Goal: Task Accomplishment & Management: Manage account settings

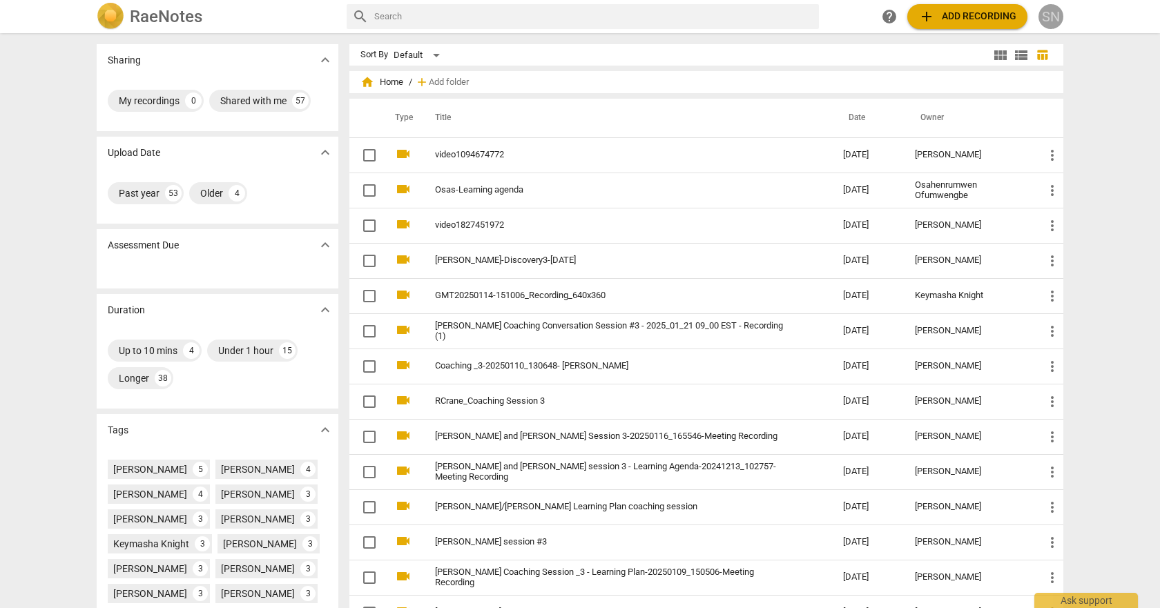
click at [1052, 12] on div "SN" at bounding box center [1051, 16] width 25 height 25
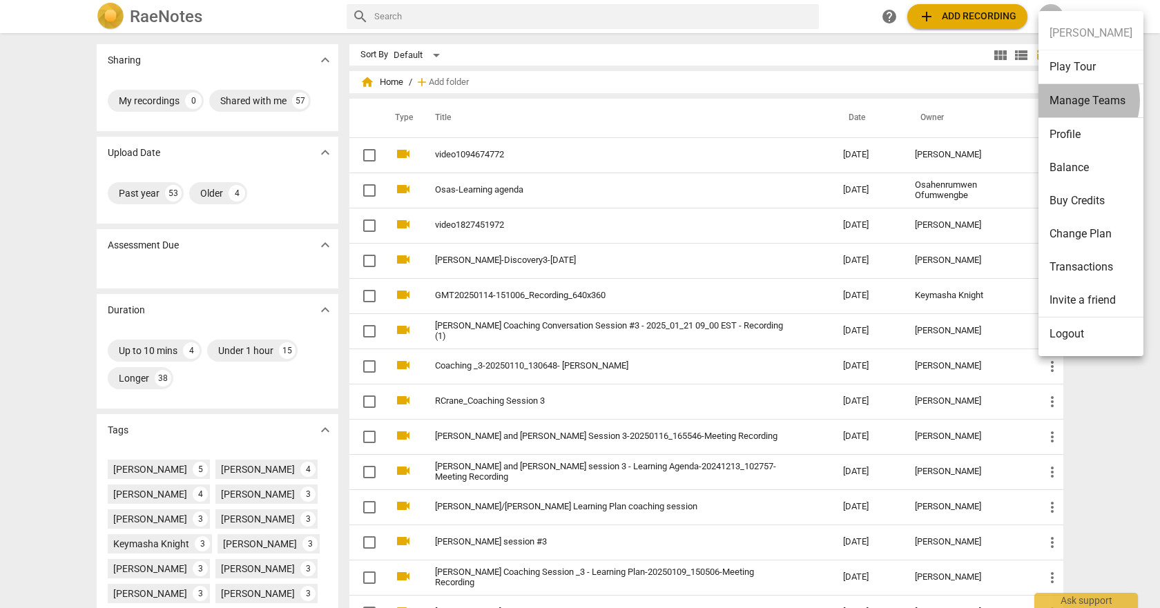
click at [1073, 100] on li "Manage Teams" at bounding box center [1091, 101] width 105 height 34
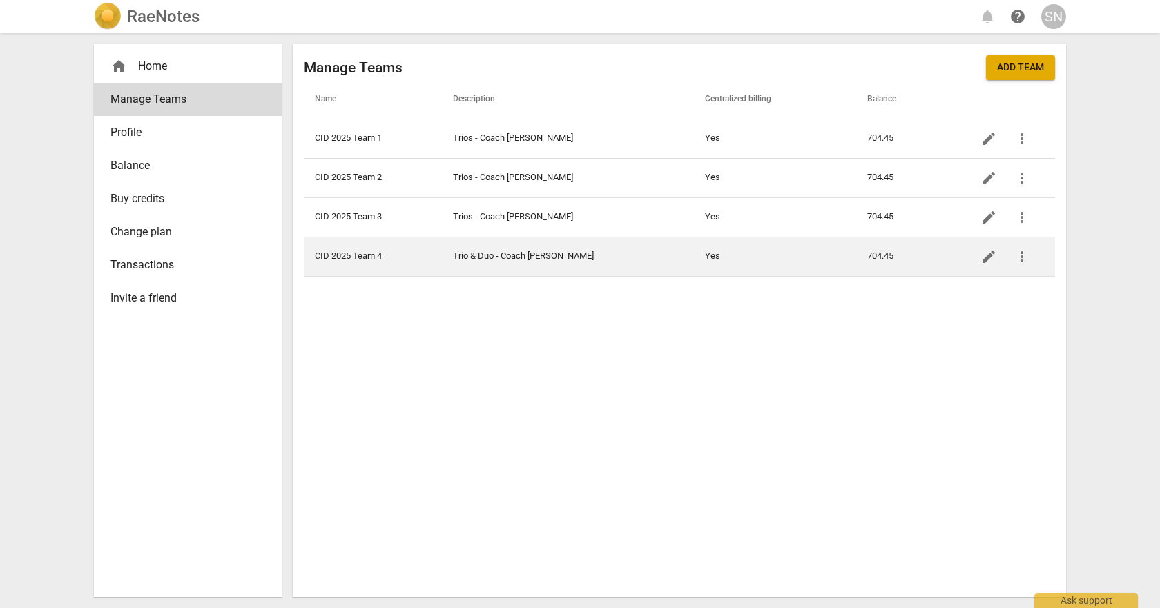
click at [557, 258] on td "Trio & Duo - Coach [PERSON_NAME]" at bounding box center [568, 256] width 252 height 39
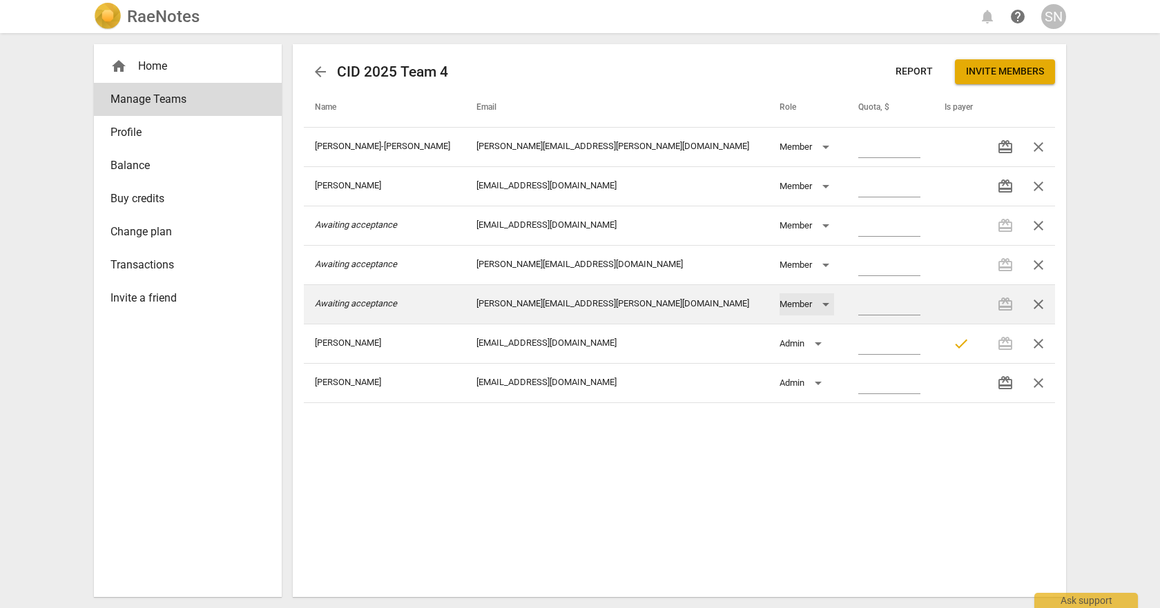
click at [780, 302] on div "Member" at bounding box center [807, 305] width 55 height 22
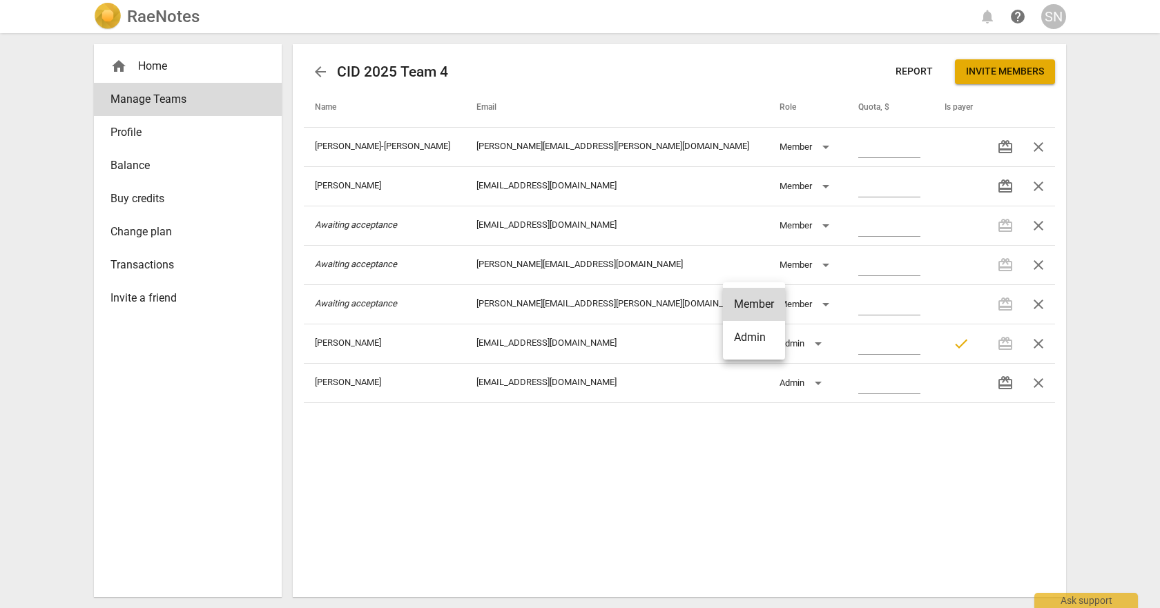
click at [668, 301] on div at bounding box center [580, 304] width 1160 height 608
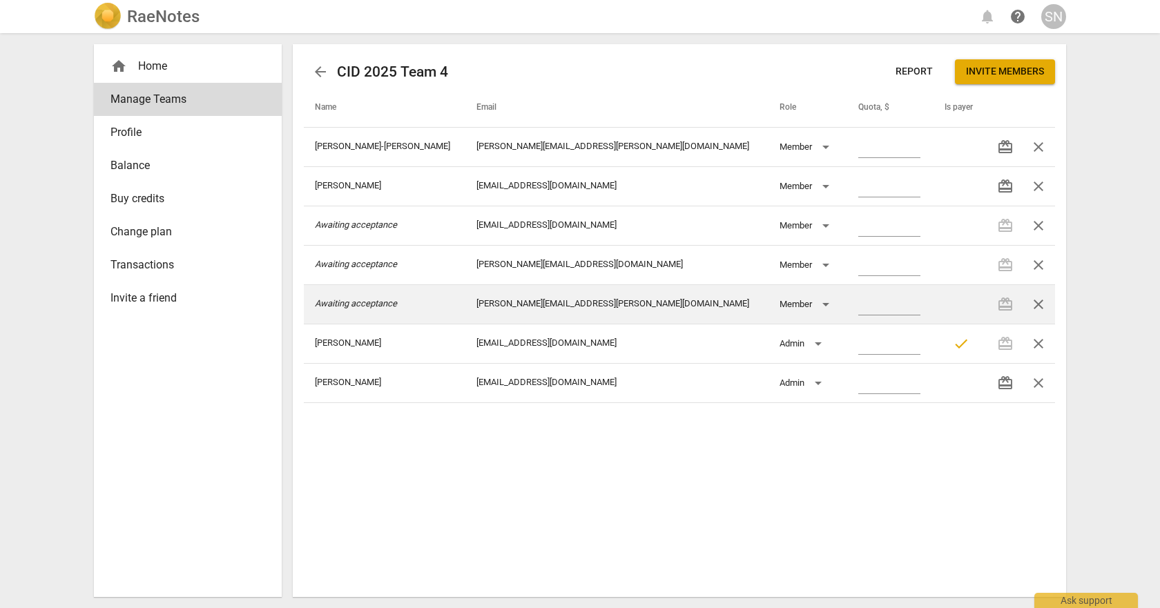
click at [535, 309] on td "[PERSON_NAME][EMAIL_ADDRESS][PERSON_NAME][DOMAIN_NAME]" at bounding box center [617, 304] width 303 height 39
click at [365, 303] on icon "Awaiting acceptance" at bounding box center [356, 303] width 82 height 10
click at [560, 302] on td "[PERSON_NAME][EMAIL_ADDRESS][PERSON_NAME][DOMAIN_NAME]" at bounding box center [617, 304] width 303 height 39
click at [1039, 300] on span "close" at bounding box center [1038, 304] width 17 height 17
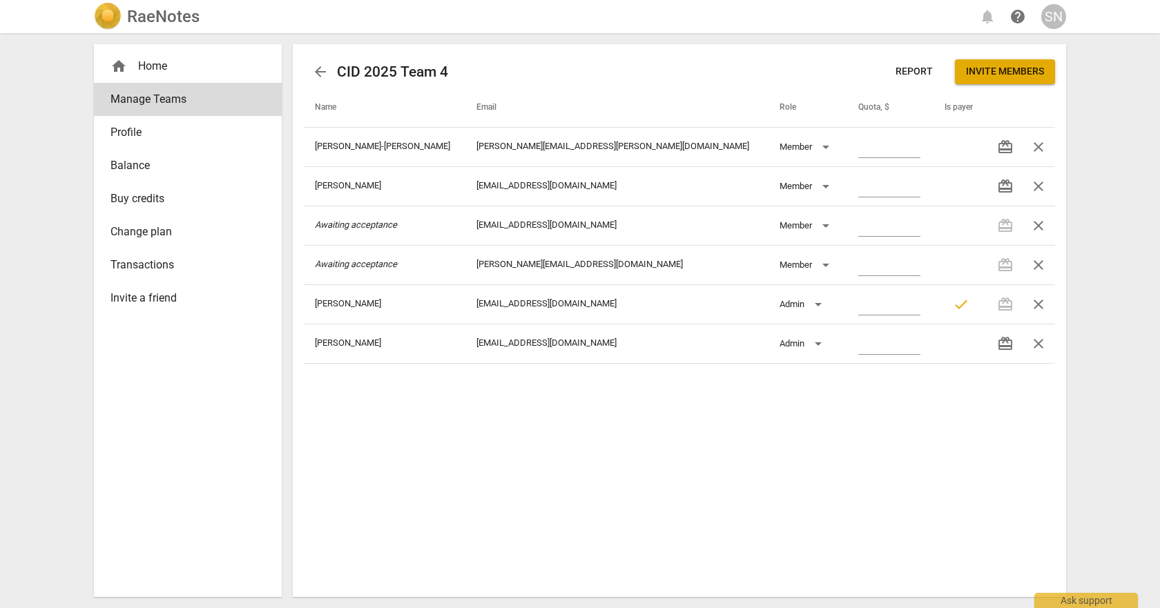
click at [1007, 72] on span "Invite members" at bounding box center [1005, 72] width 78 height 14
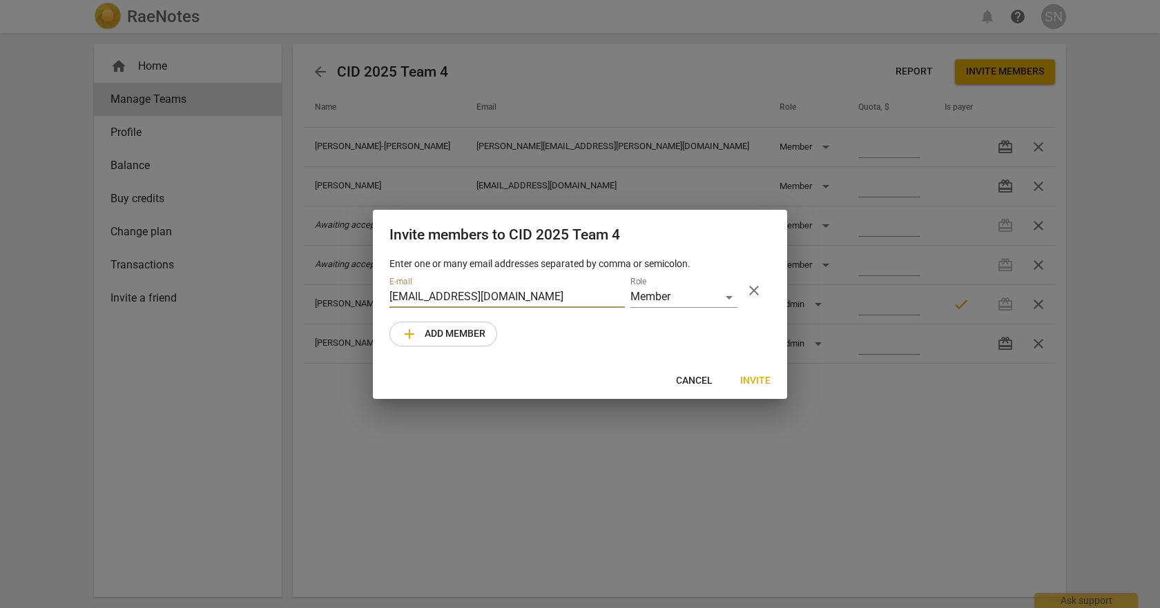
type input "[EMAIL_ADDRESS][DOMAIN_NAME]"
click at [759, 378] on span "Invite" at bounding box center [755, 381] width 30 height 14
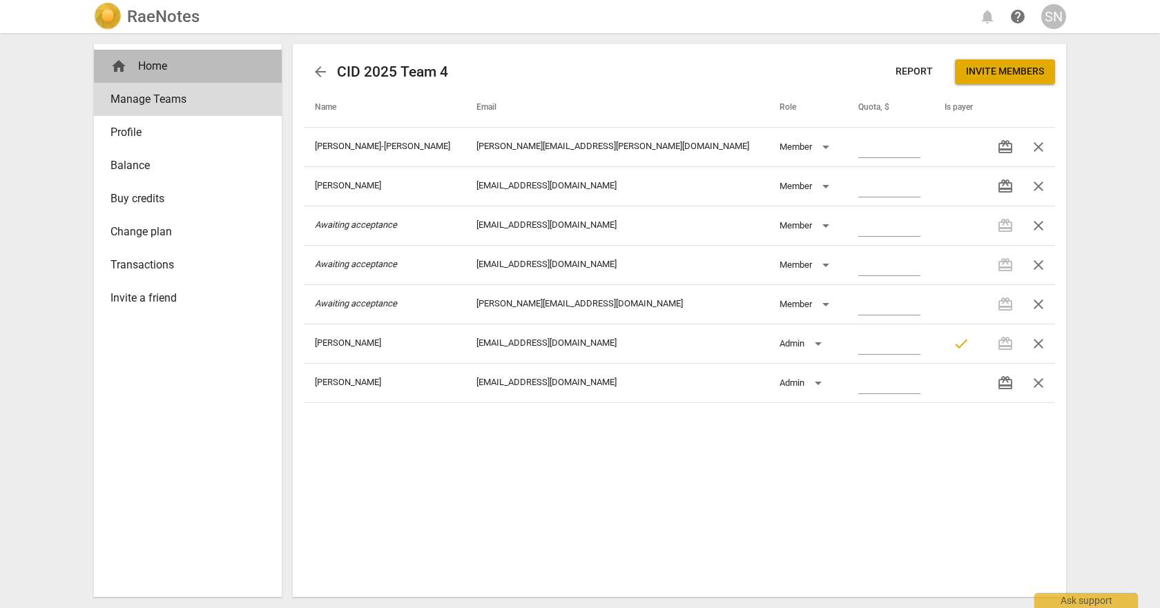
click at [156, 68] on div "home Home" at bounding box center [183, 66] width 144 height 17
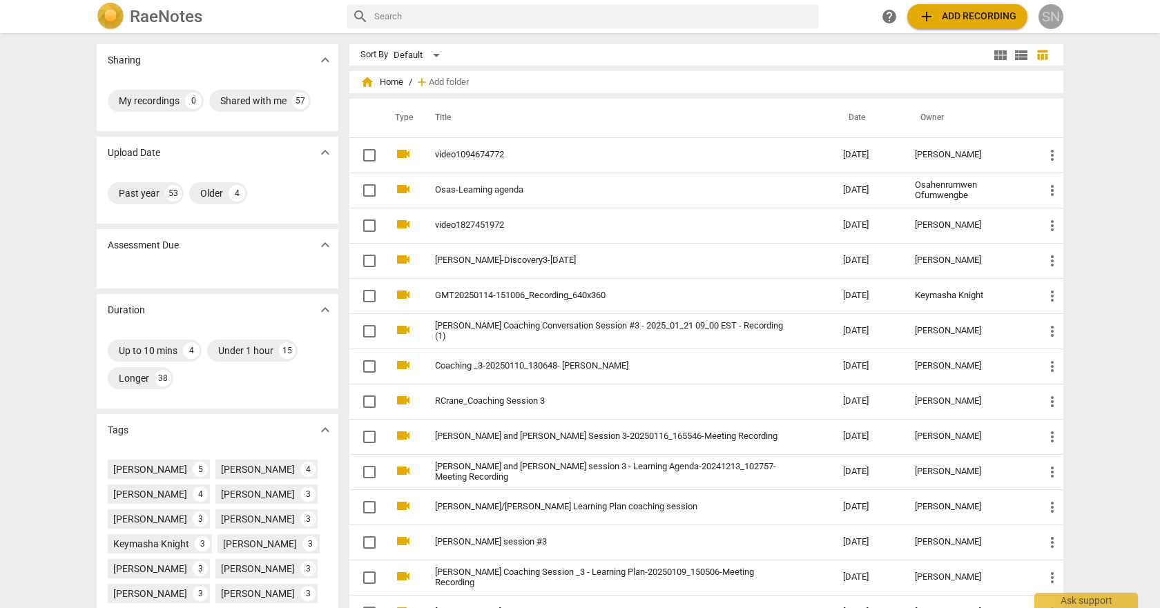
click at [1044, 10] on div "SN" at bounding box center [1051, 16] width 25 height 25
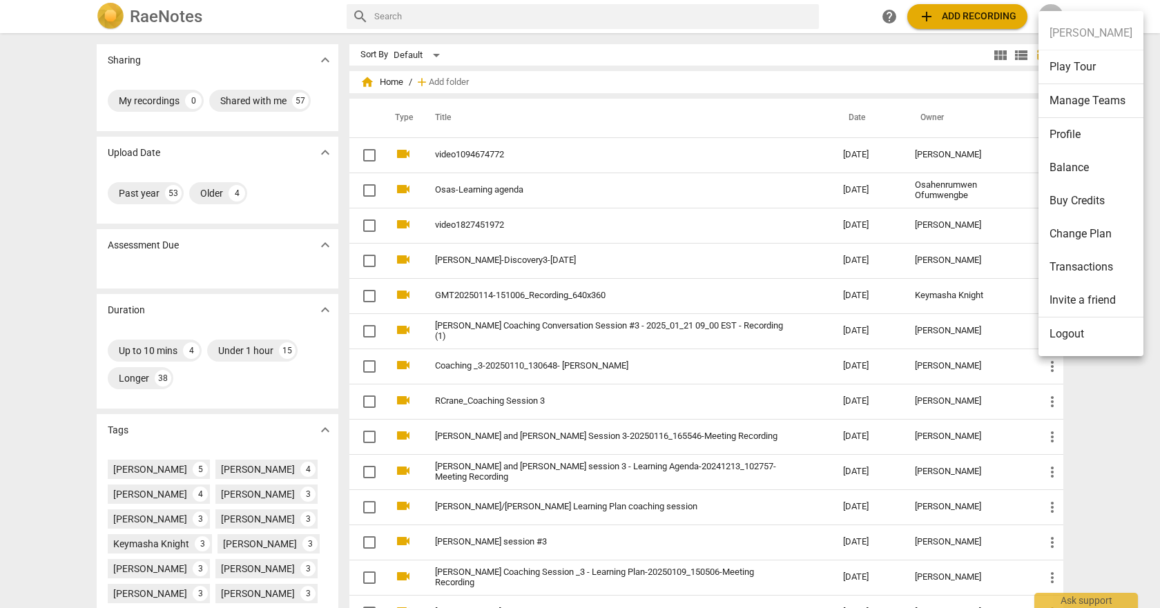
click at [1068, 110] on li "Manage Teams" at bounding box center [1091, 101] width 105 height 34
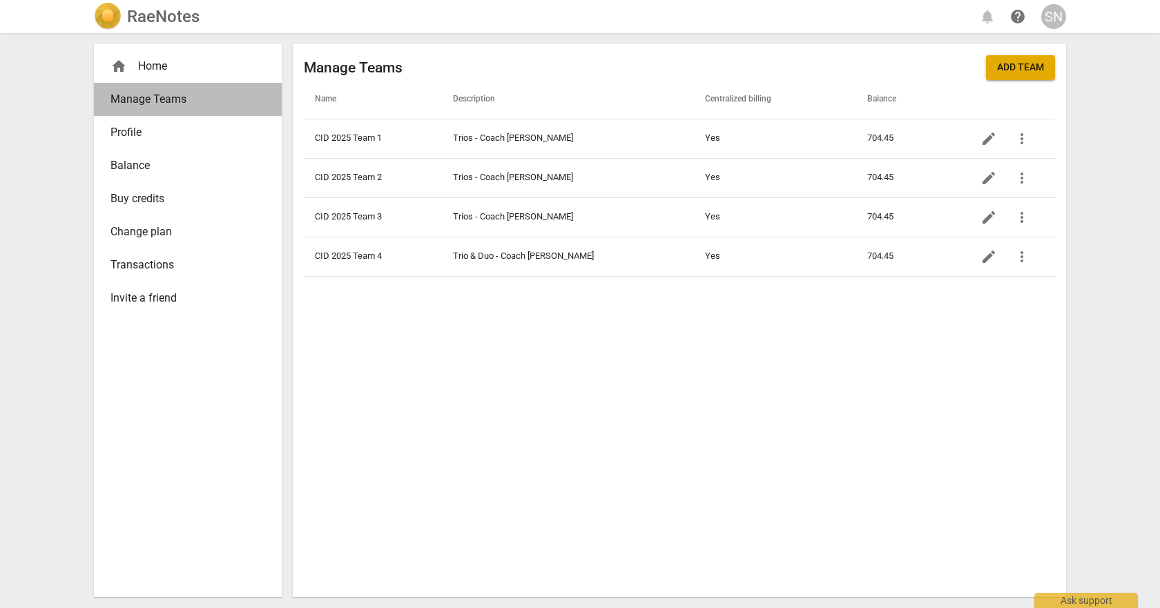
click at [174, 103] on span "Manage Teams" at bounding box center [183, 99] width 144 height 17
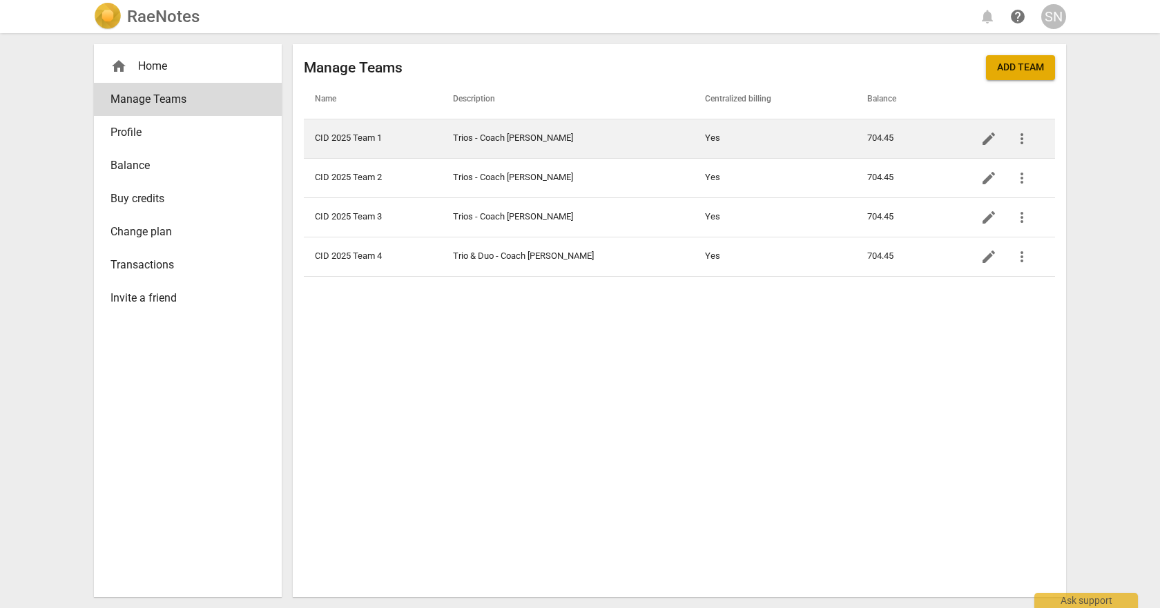
click at [365, 140] on td "CID 2025 Team 1" at bounding box center [373, 138] width 138 height 39
